Goal: Check status: Check status

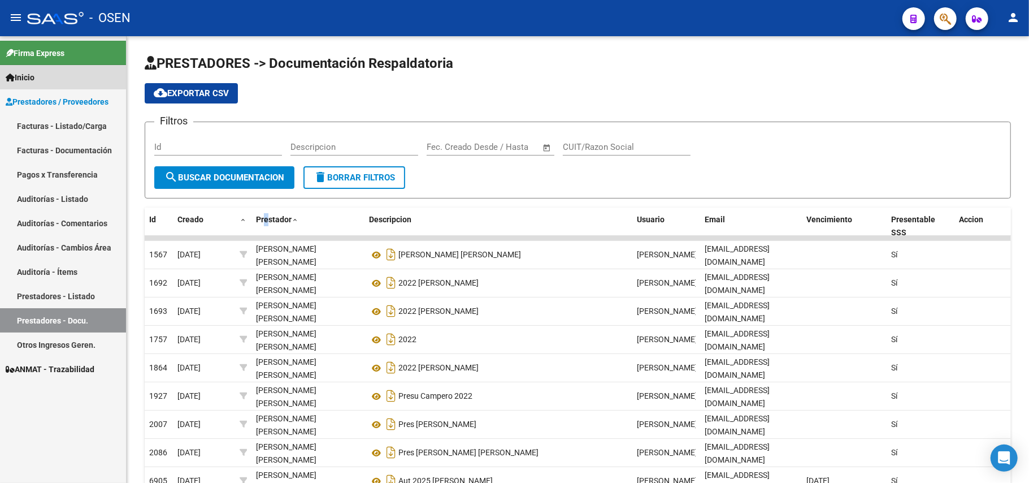
click at [41, 75] on link "Inicio" at bounding box center [63, 77] width 126 height 24
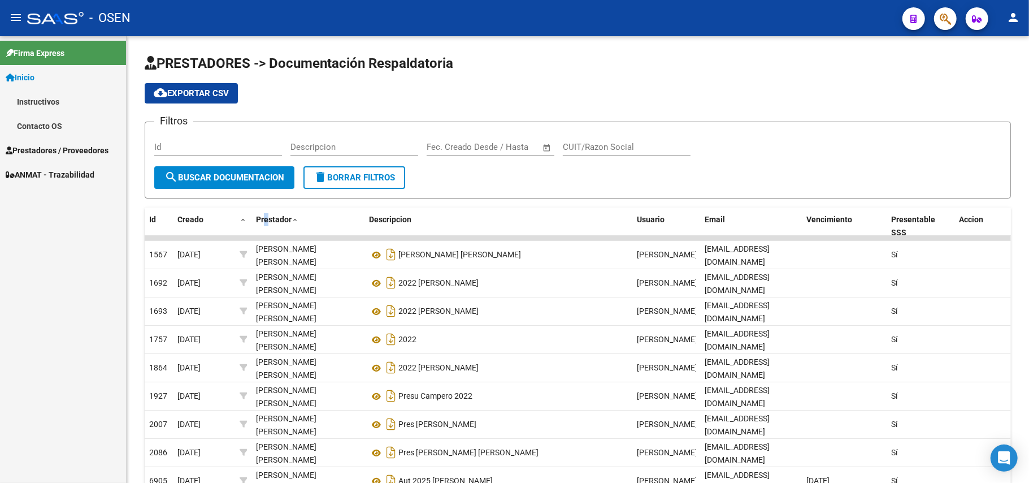
click at [40, 68] on link "Inicio" at bounding box center [63, 77] width 126 height 24
click at [48, 101] on span "Prestadores / Proveedores" at bounding box center [57, 101] width 103 height 12
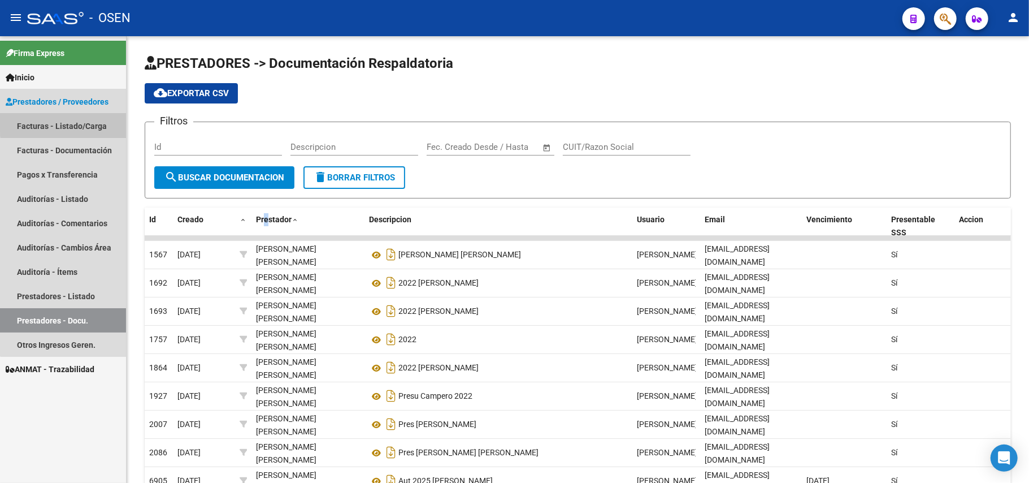
click at [85, 123] on link "Facturas - Listado/Carga" at bounding box center [63, 126] width 126 height 24
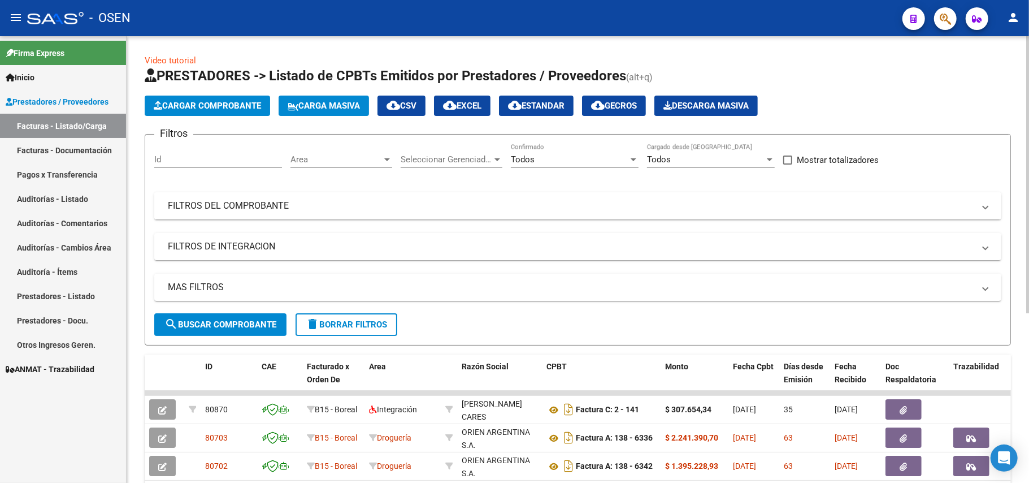
click at [209, 205] on mat-panel-title "FILTROS DEL COMPROBANTE" at bounding box center [571, 205] width 806 height 12
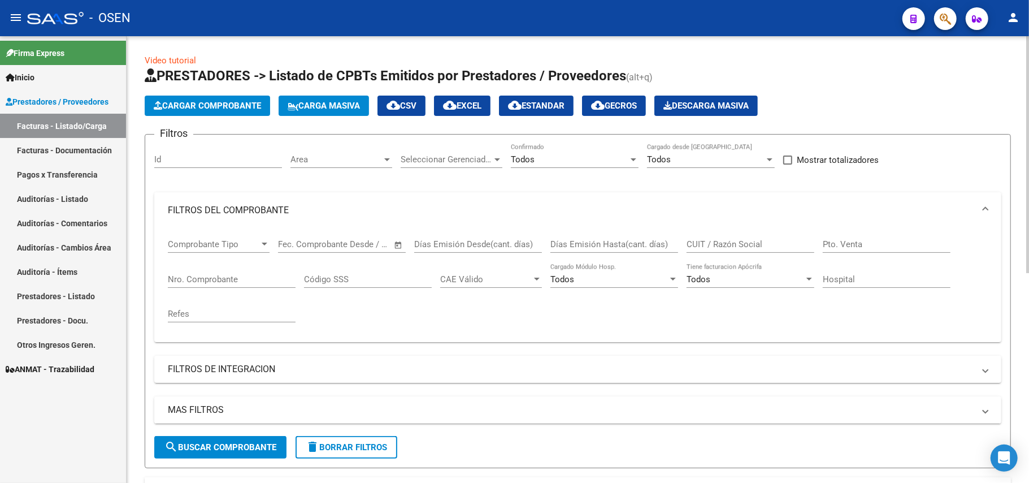
click at [202, 280] on input "Nro. Comprobante" at bounding box center [232, 279] width 128 height 10
type input "00004"
click at [898, 249] on input "Pto. Venta" at bounding box center [887, 244] width 128 height 10
type input "00004"
click at [201, 277] on input "00004" at bounding box center [232, 279] width 128 height 10
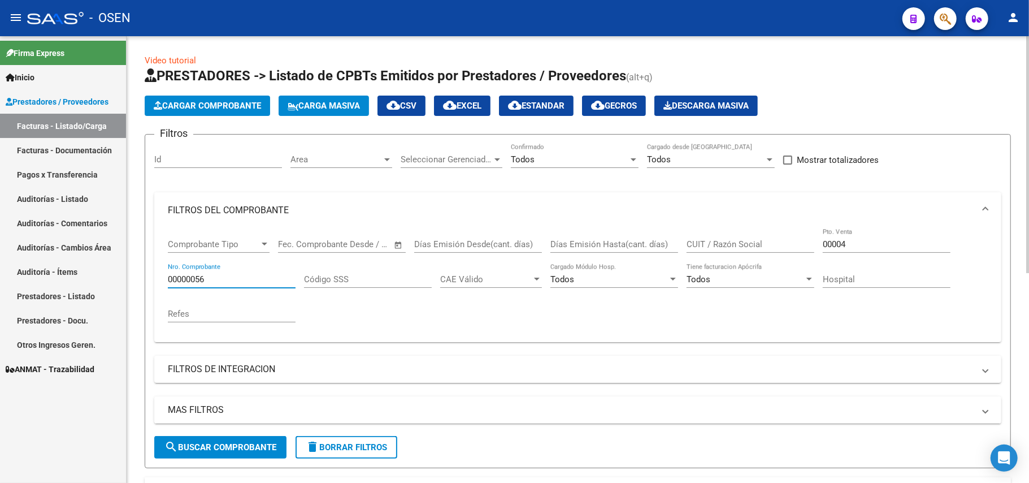
type input "00000056"
click at [236, 446] on span "search Buscar Comprobante" at bounding box center [220, 447] width 112 height 10
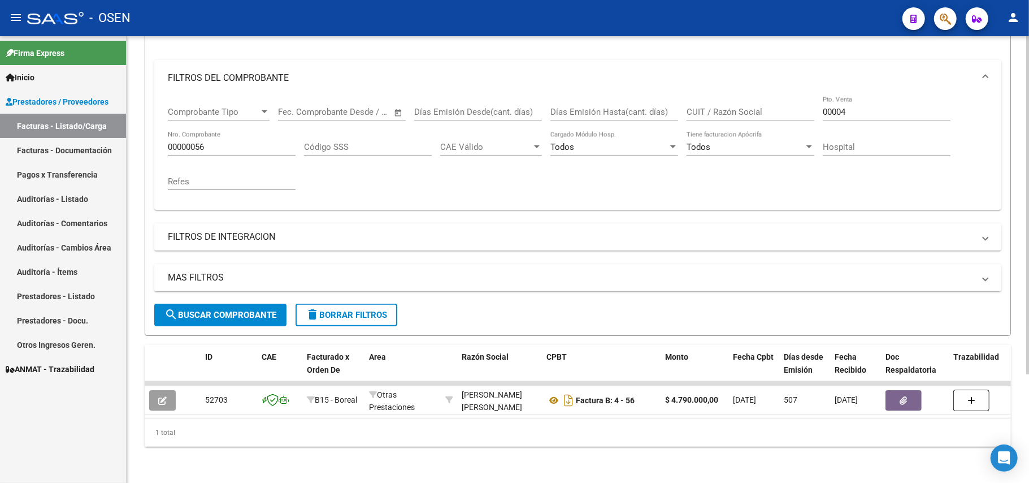
scroll to position [144, 0]
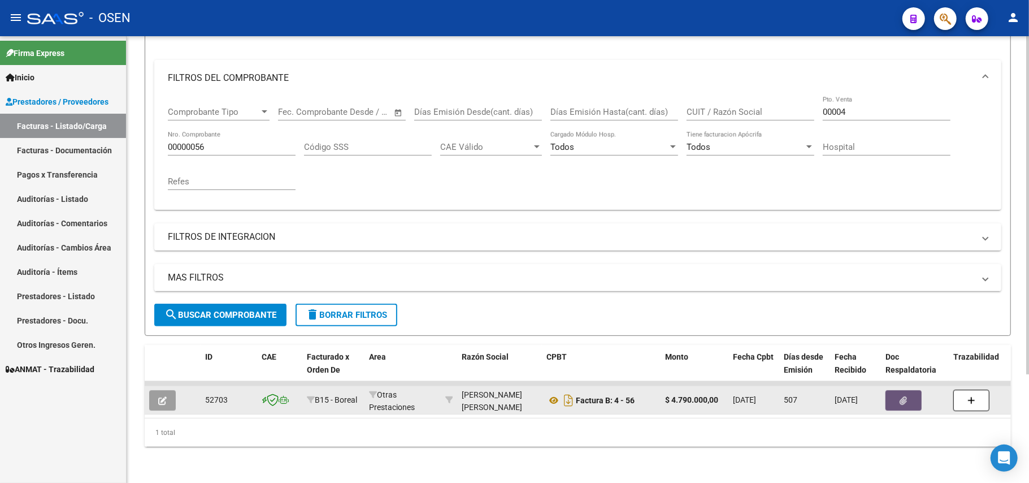
click at [900, 390] on button "button" at bounding box center [903, 400] width 36 height 20
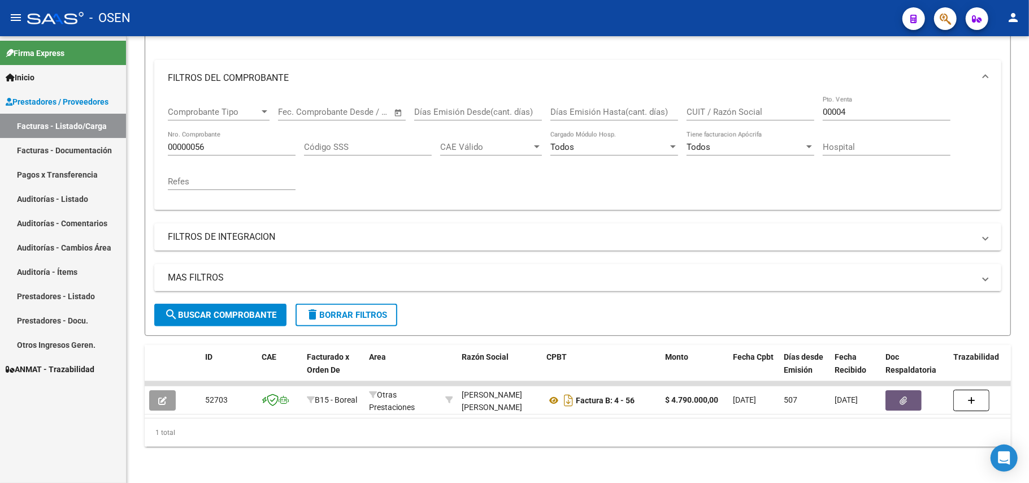
click at [67, 123] on link "Facturas - Listado/Carga" at bounding box center [63, 126] width 126 height 24
